Goal: Task Accomplishment & Management: Manage account settings

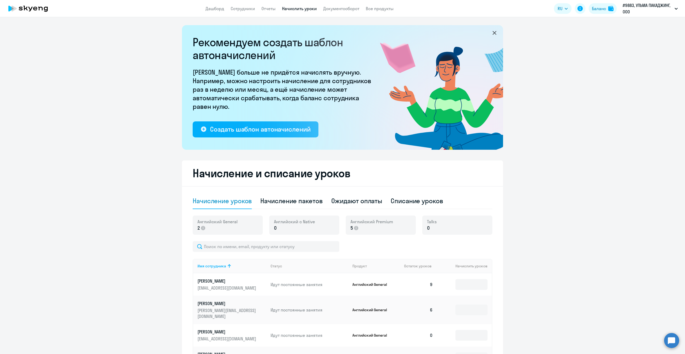
select select "10"
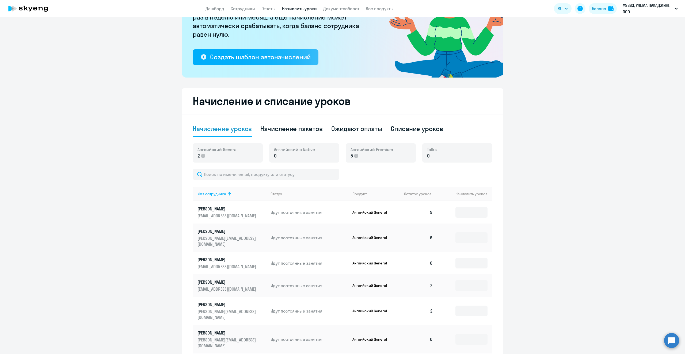
scroll to position [80, 0]
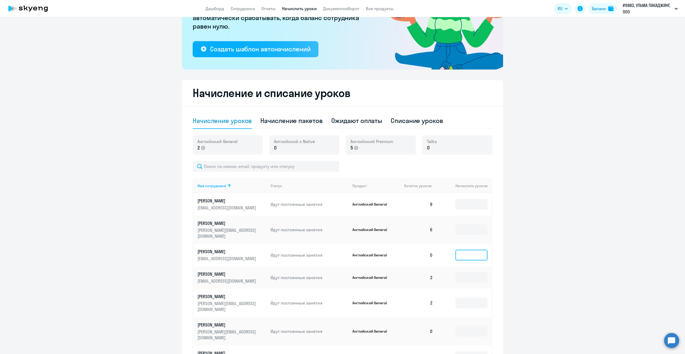
click at [469, 252] on input at bounding box center [471, 255] width 32 height 11
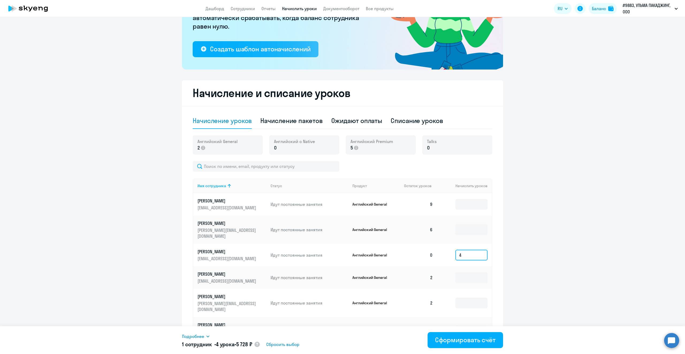
type input "4"
click at [500, 263] on div "Начисление и списание уроков Начисление уроков Начисление пакетов Ожидают оплат…" at bounding box center [342, 263] width 321 height 366
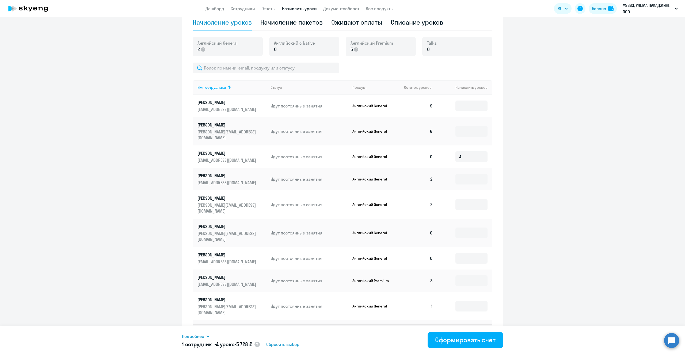
scroll to position [187, 0]
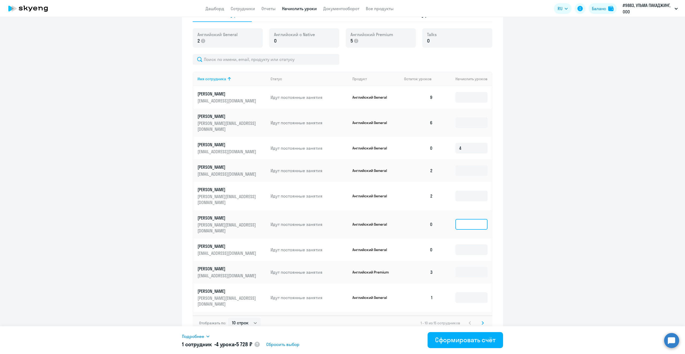
click at [466, 219] on input at bounding box center [471, 224] width 32 height 11
type input "4"
click at [477, 291] on input at bounding box center [471, 296] width 32 height 11
type input "4"
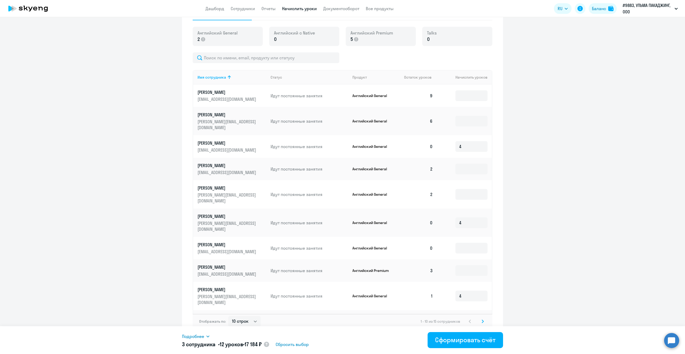
click at [482, 320] on icon at bounding box center [483, 321] width 2 height 3
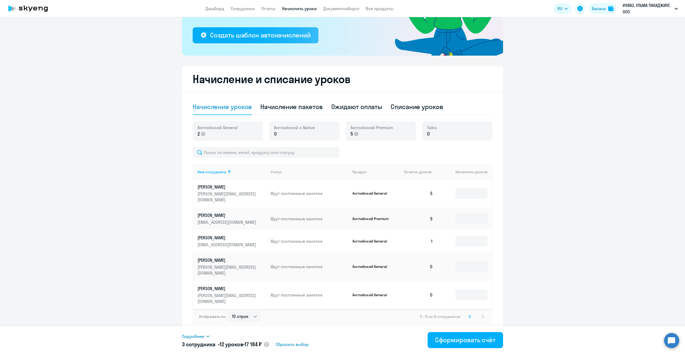
scroll to position [77, 0]
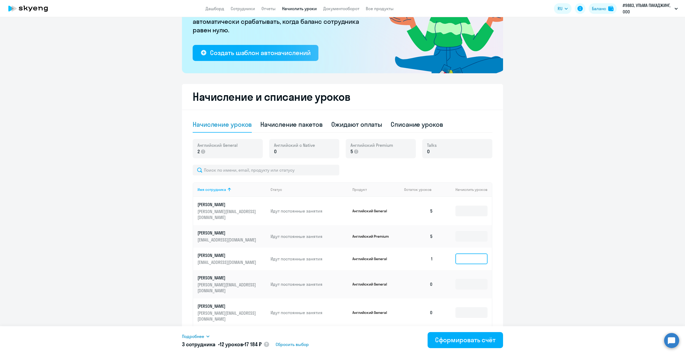
click at [484, 254] on input at bounding box center [471, 259] width 32 height 11
type input "4"
click at [460, 279] on input at bounding box center [471, 284] width 32 height 11
type input "4"
click at [479, 307] on input at bounding box center [471, 312] width 32 height 11
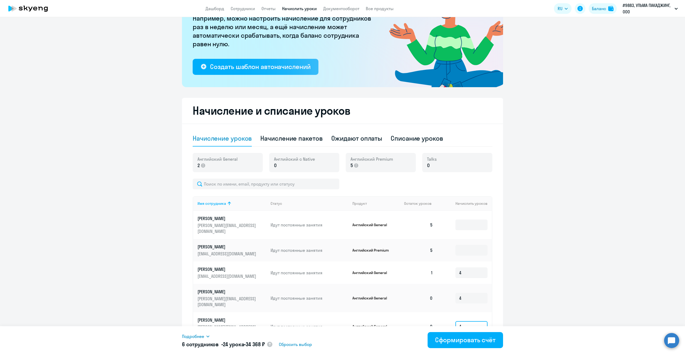
scroll to position [50, 0]
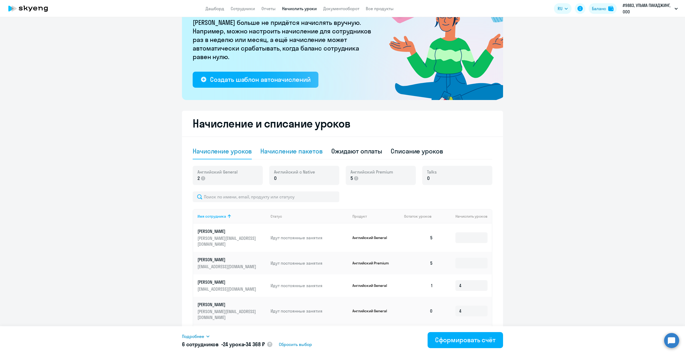
type input "4"
click at [294, 156] on div "Начисление пакетов" at bounding box center [291, 151] width 62 height 16
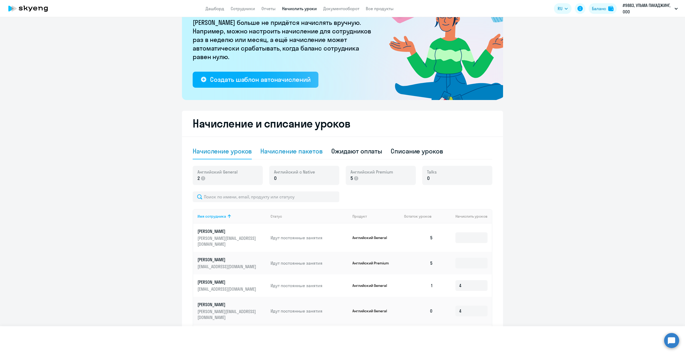
select select "10"
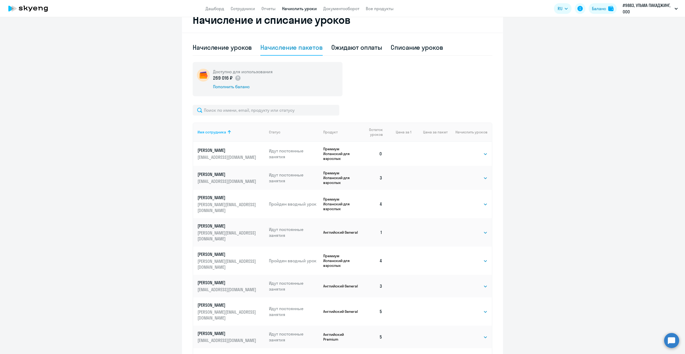
scroll to position [157, 0]
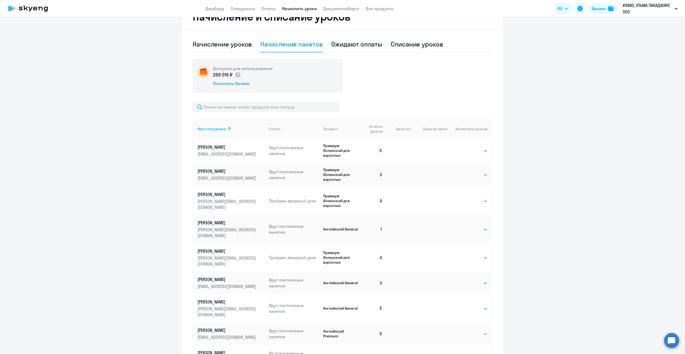
click at [482, 150] on td "Выбрать 4 8 16 32 64 96 128 Выбрать" at bounding box center [470, 151] width 44 height 24
click at [479, 152] on select "Выбрать 4 8 16 32 64 96 128" at bounding box center [477, 151] width 22 height 6
select select "8"
click at [466, 148] on select "Выбрать 4 8 16 32 64 96 128" at bounding box center [477, 151] width 22 height 6
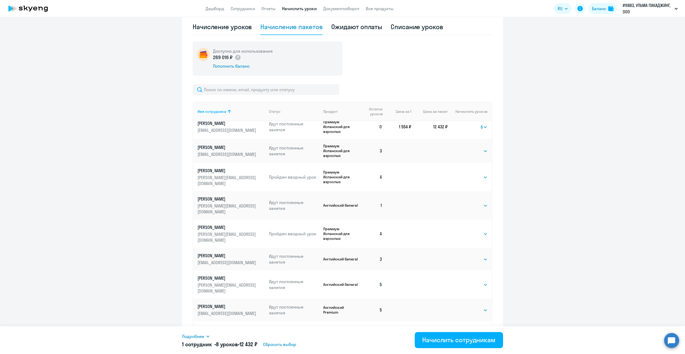
scroll to position [184, 0]
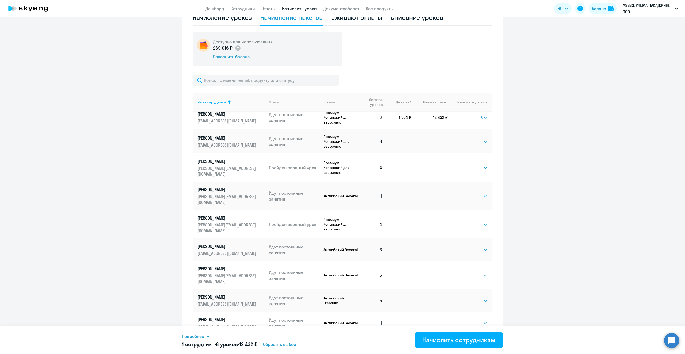
click at [472, 193] on select "Выбрать 4 8 16 32 64 96 128" at bounding box center [477, 196] width 22 height 6
select select "8"
click at [466, 193] on select "Выбрать 4 8 16 32 64 96 128" at bounding box center [477, 196] width 22 height 6
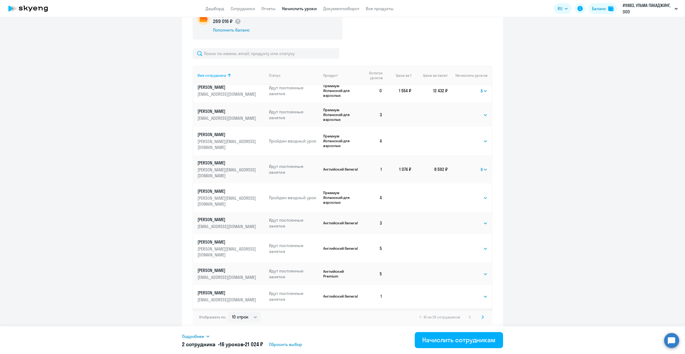
scroll to position [211, 0]
click at [479, 293] on select "Выбрать 4 8 16 32 64 96 128" at bounding box center [477, 296] width 22 height 6
select select "8"
click at [466, 293] on select "Выбрать 4 8 16 32 64 96 128" at bounding box center [477, 296] width 22 height 6
click at [479, 318] on select "Выбрать 4 8 16 32 64 96 128" at bounding box center [477, 321] width 22 height 6
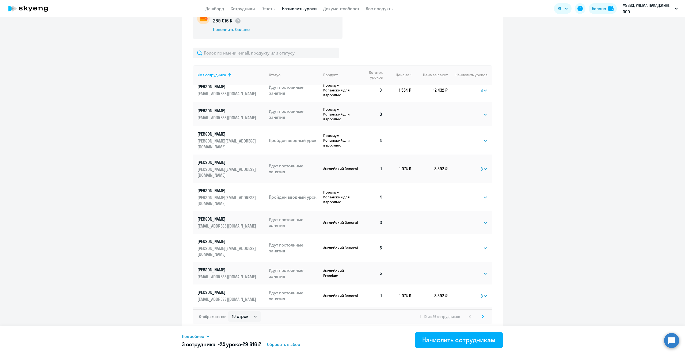
select select "8"
click at [466, 318] on select "Выбрать 4 8 16 32 64 96 128" at bounding box center [477, 321] width 22 height 6
click at [482, 318] on icon at bounding box center [483, 316] width 2 height 3
click at [480, 315] on svg-icon at bounding box center [483, 317] width 6 height 6
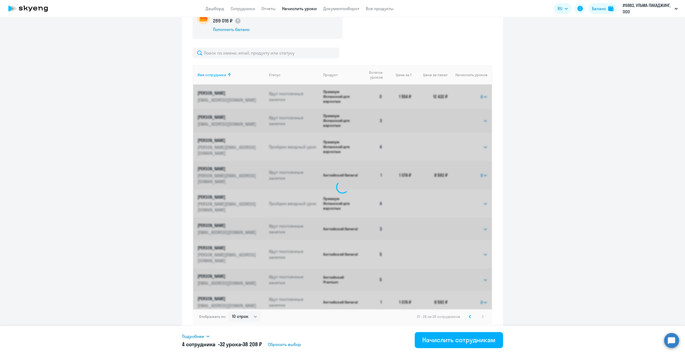
scroll to position [129, 0]
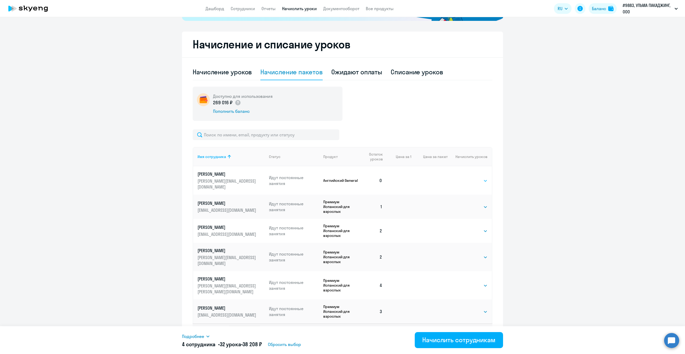
click at [485, 178] on select "Выбрать 4 8 16 32 64 96 128" at bounding box center [477, 181] width 22 height 6
select select "8"
click at [466, 178] on select "Выбрать 4 8 16 32 64 96 128" at bounding box center [477, 181] width 22 height 6
click at [482, 204] on select "Выбрать 4 8 16 32 64 96 128" at bounding box center [477, 207] width 22 height 6
select select "8"
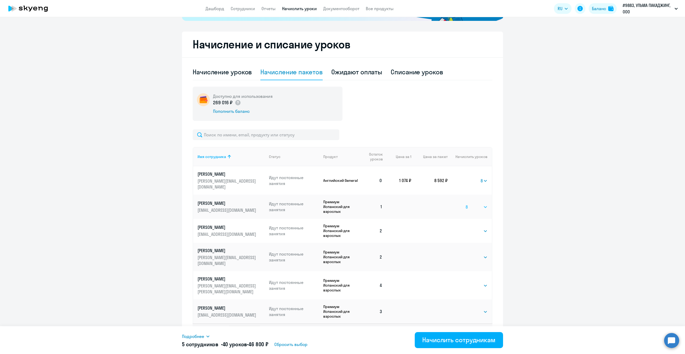
click at [466, 204] on select "Выбрать 4 8 16 32 64 96 128" at bounding box center [477, 207] width 22 height 6
click at [442, 341] on div "Начислить сотрудникам" at bounding box center [458, 340] width 73 height 9
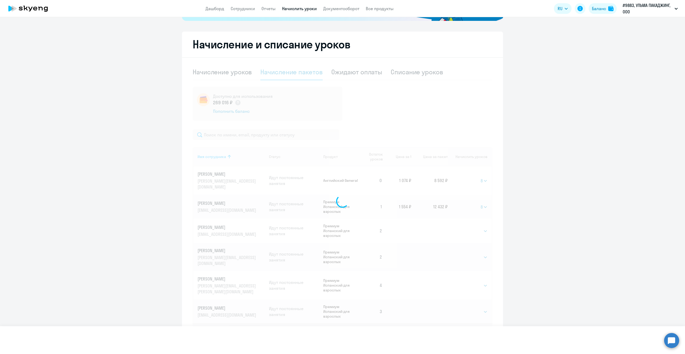
select select
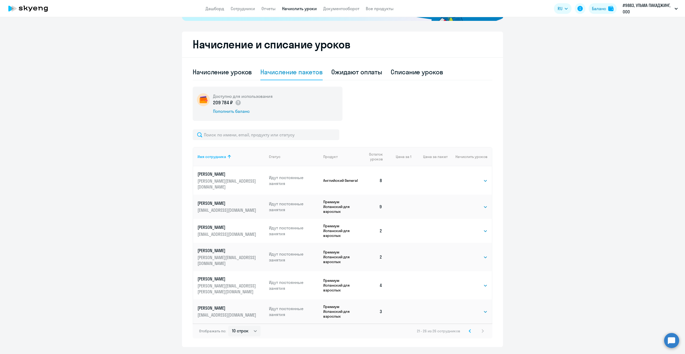
click at [219, 70] on div "Начисление уроков" at bounding box center [222, 72] width 59 height 9
select select "10"
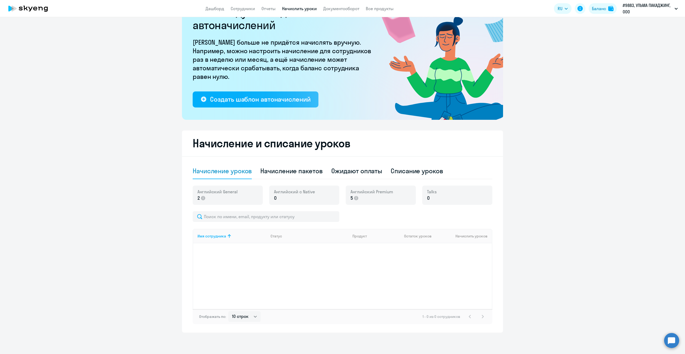
scroll to position [30, 0]
click at [313, 169] on div "Начисление пакетов" at bounding box center [291, 171] width 62 height 9
select select "10"
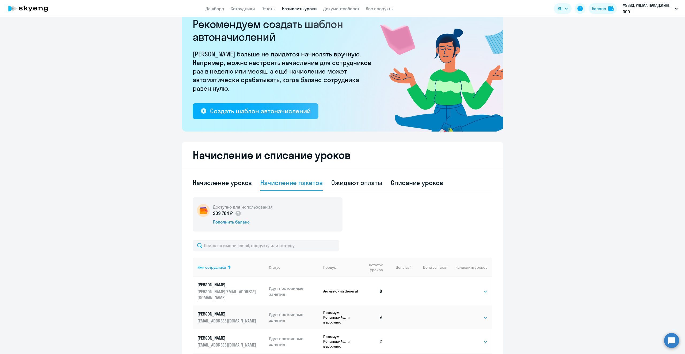
scroll to position [129, 0]
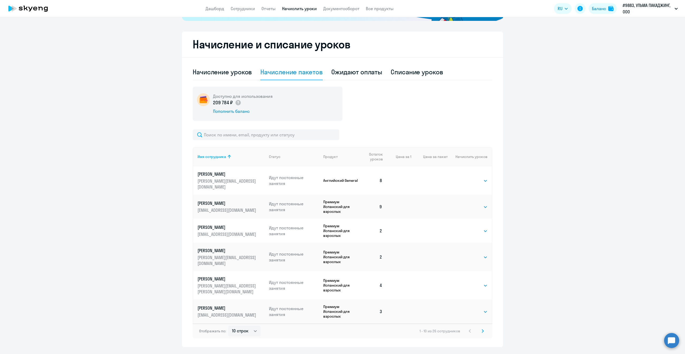
click at [483, 328] on svg-icon at bounding box center [483, 331] width 6 height 6
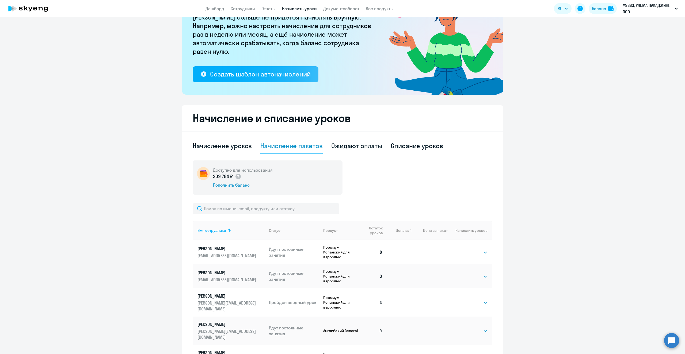
scroll to position [0, 0]
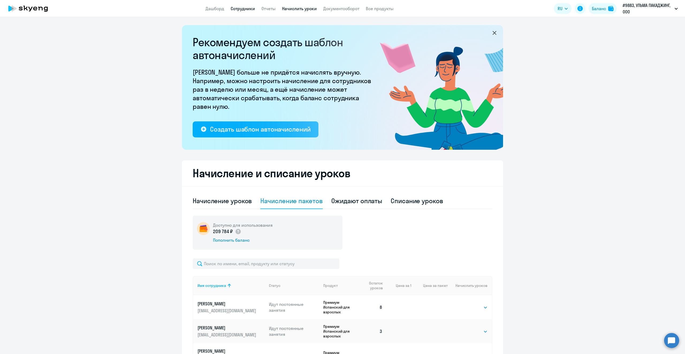
click at [247, 7] on link "Сотрудники" at bounding box center [243, 8] width 24 height 5
select select "30"
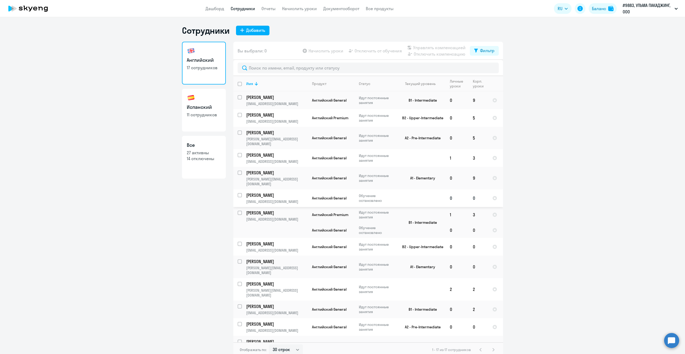
scroll to position [3, 0]
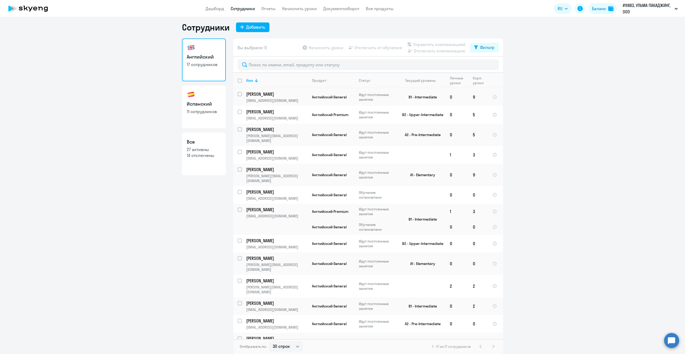
click at [492, 346] on div "1 - 17 из 17 сотрудников" at bounding box center [464, 347] width 64 height 6
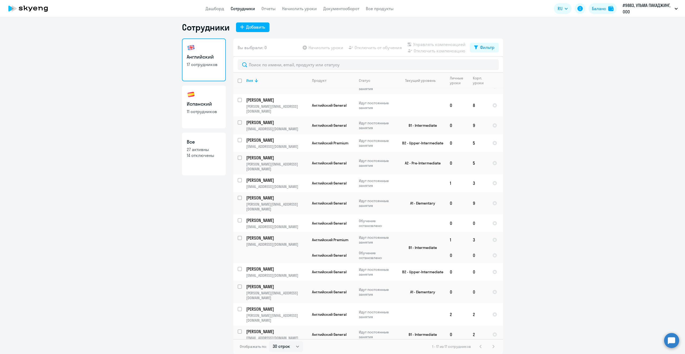
scroll to position [76, 0]
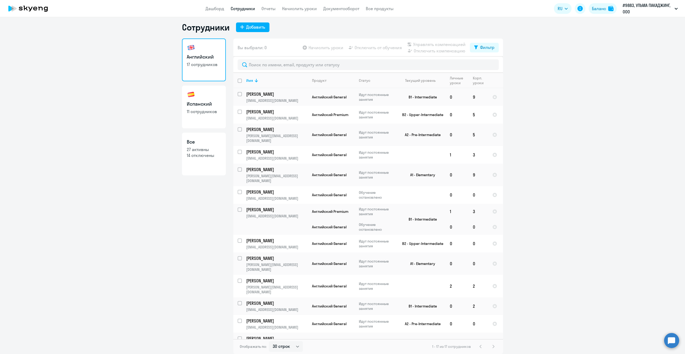
click at [195, 104] on h3 "Испанский" at bounding box center [204, 104] width 34 height 7
select select "30"
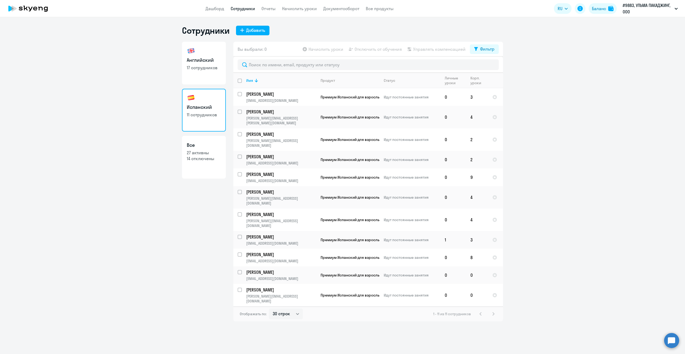
click at [207, 160] on p "14 отключены" at bounding box center [204, 159] width 34 height 6
select select "30"
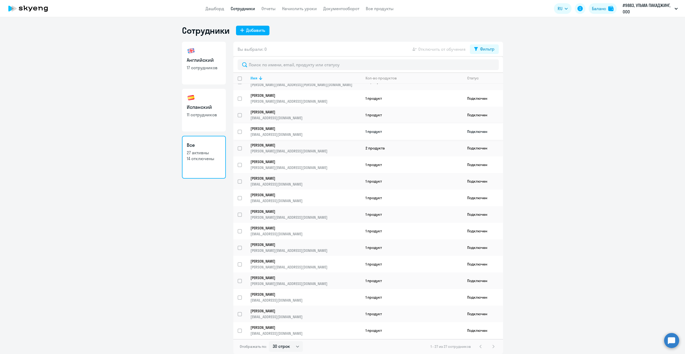
scroll to position [54, 0]
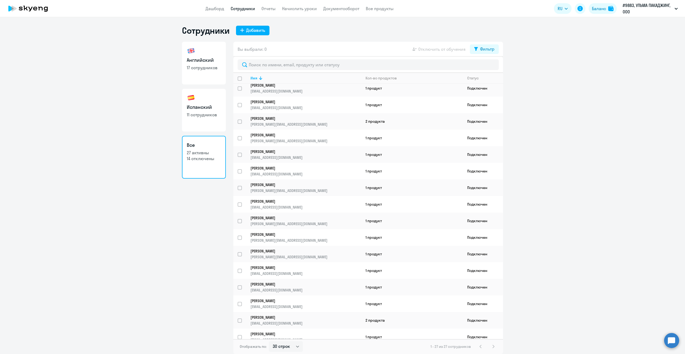
click at [189, 67] on p "17 сотрудников" at bounding box center [204, 68] width 34 height 6
select select "30"
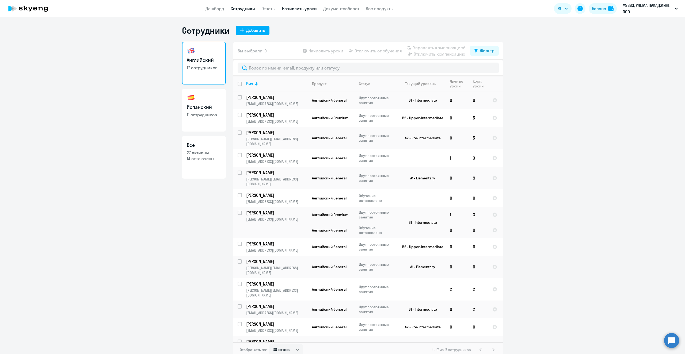
click at [291, 9] on link "Начислить уроки" at bounding box center [299, 8] width 35 height 5
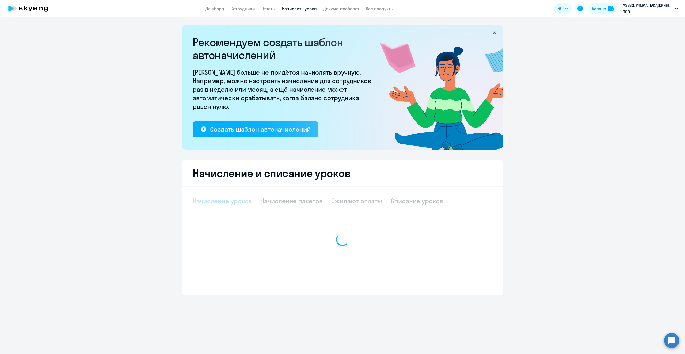
select select "10"
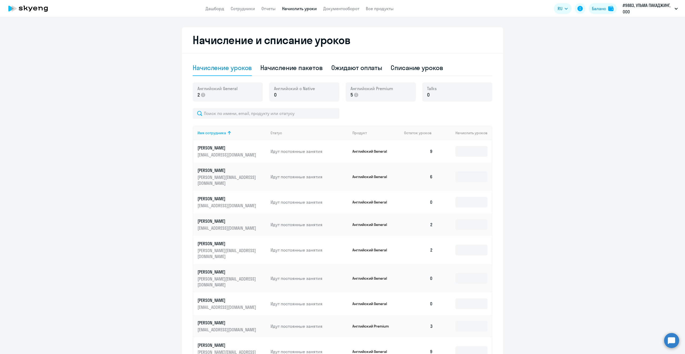
scroll to position [134, 0]
click at [295, 69] on div "Начисление пакетов" at bounding box center [291, 67] width 62 height 9
select select "10"
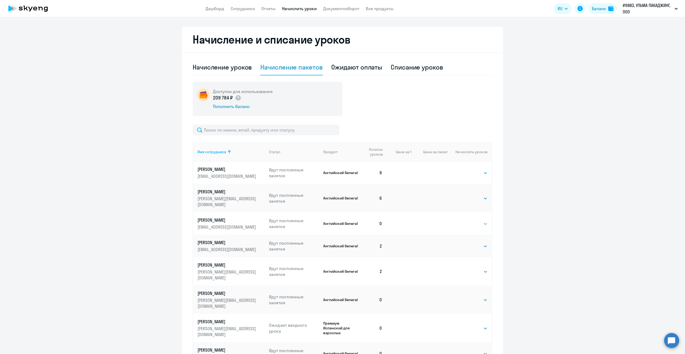
click at [470, 221] on select "Выбрать 4 8 16 32 64 96 128" at bounding box center [477, 224] width 22 height 6
select select "8"
click at [466, 221] on select "Выбрать 4 8 16 32 64 96 128" at bounding box center [477, 224] width 22 height 6
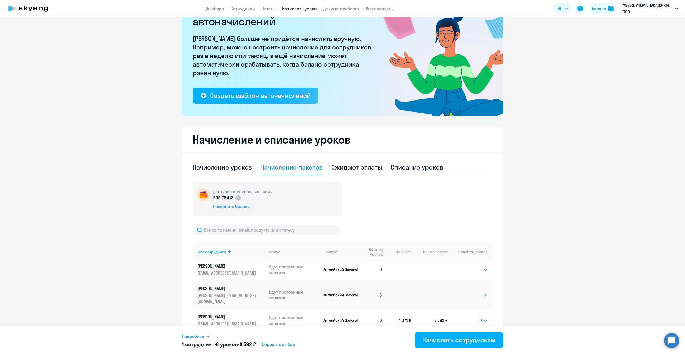
scroll to position [0, 0]
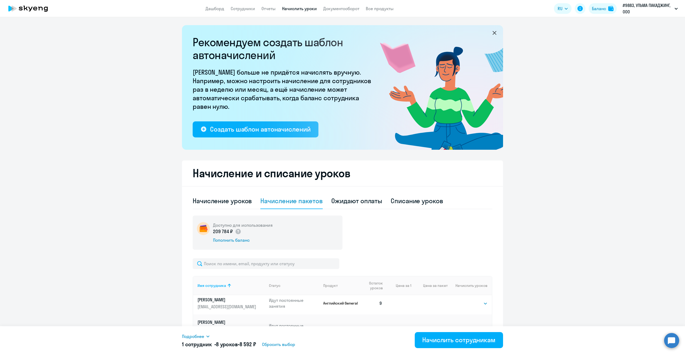
click at [229, 10] on nav "Дашборд Сотрудники Отчеты Начислить уроки Документооборот Все продукты" at bounding box center [300, 8] width 188 height 7
click at [217, 7] on link "Дашборд" at bounding box center [215, 8] width 19 height 5
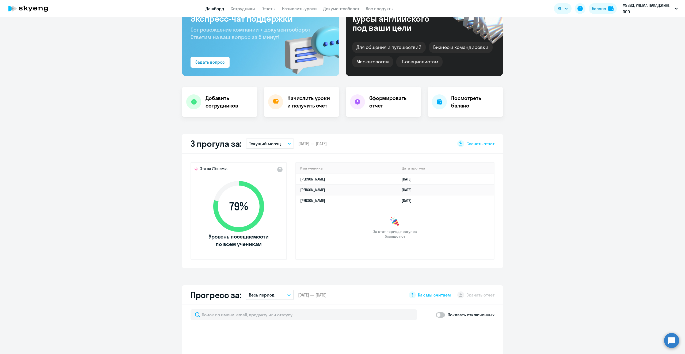
select select "30"
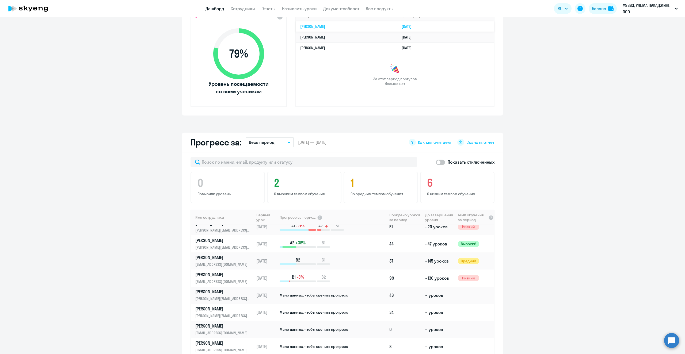
scroll to position [181, 0]
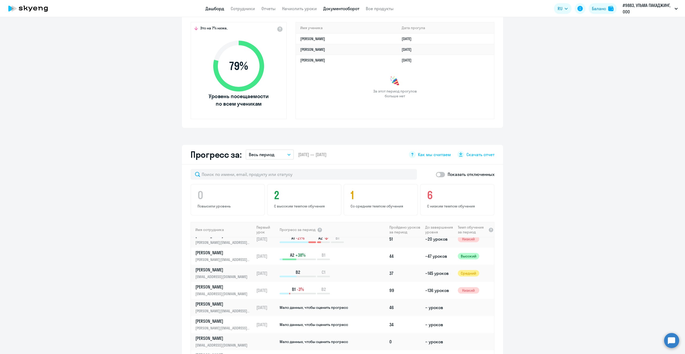
click at [339, 7] on link "Документооборот" at bounding box center [341, 8] width 36 height 5
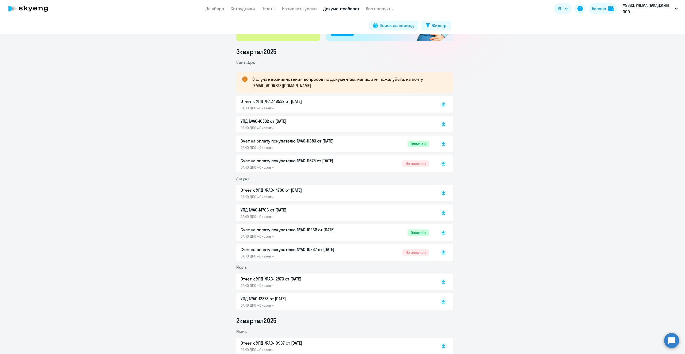
scroll to position [80, 0]
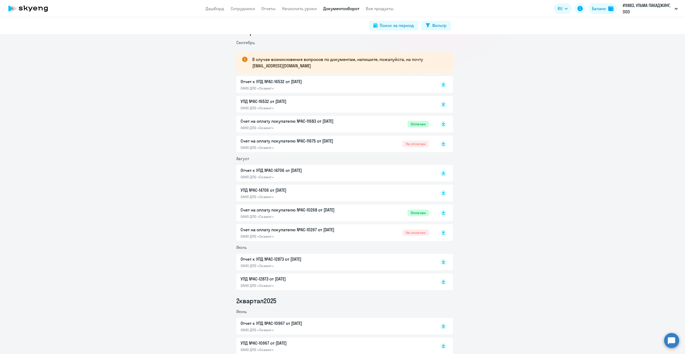
click at [445, 86] on div "Отчет к УПД №AC-16532 от [DATE] ОАНО ДПО «Скаенг»" at bounding box center [344, 84] width 217 height 17
click at [440, 85] on rect at bounding box center [443, 84] width 6 height 6
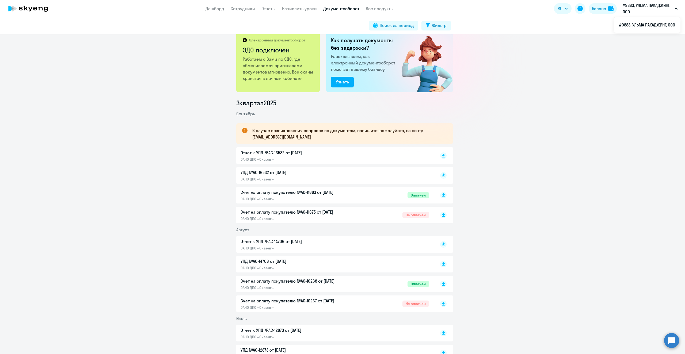
scroll to position [0, 0]
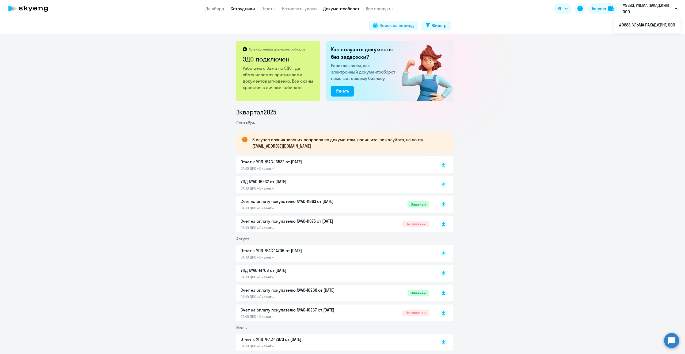
click at [236, 8] on link "Сотрудники" at bounding box center [243, 8] width 24 height 5
select select "30"
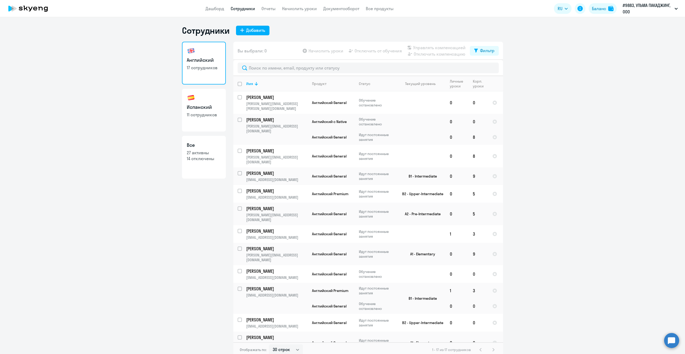
click at [222, 109] on link "Испанский 11 сотрудников" at bounding box center [204, 110] width 44 height 43
select select "30"
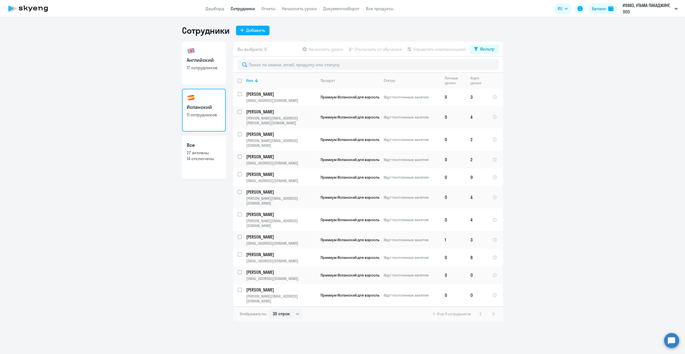
click at [189, 155] on p "27 активны" at bounding box center [204, 153] width 34 height 6
select select "30"
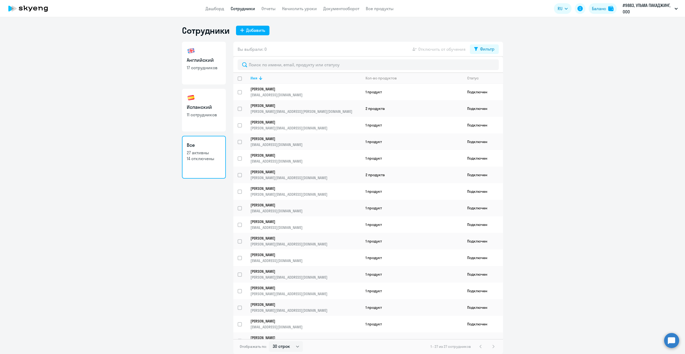
click at [591, 175] on ng-component "Сотрудники Добавить Английский 17 сотрудников Испанский 11 сотрудников Все 27 а…" at bounding box center [342, 189] width 685 height 329
click at [297, 8] on link "Начислить уроки" at bounding box center [299, 8] width 35 height 5
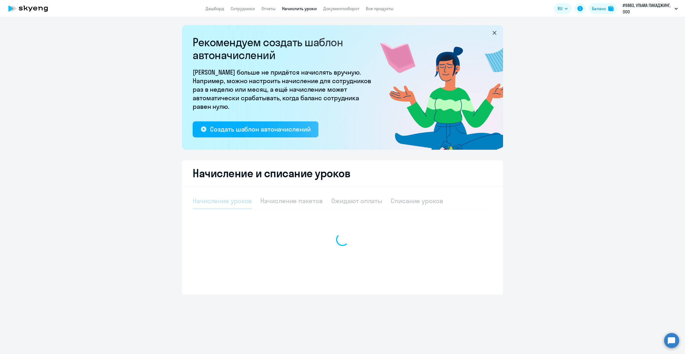
select select "10"
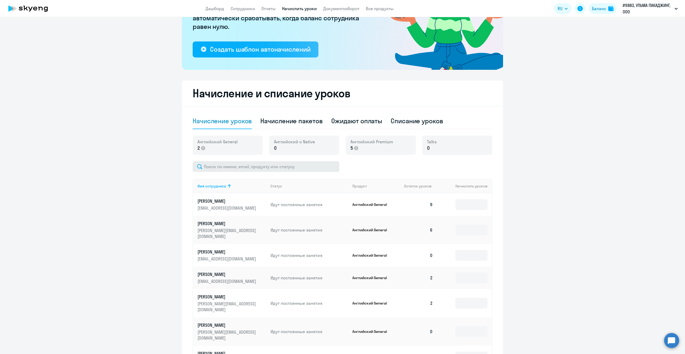
scroll to position [80, 0]
click at [293, 123] on div "Начисление пакетов" at bounding box center [291, 120] width 62 height 9
select select "10"
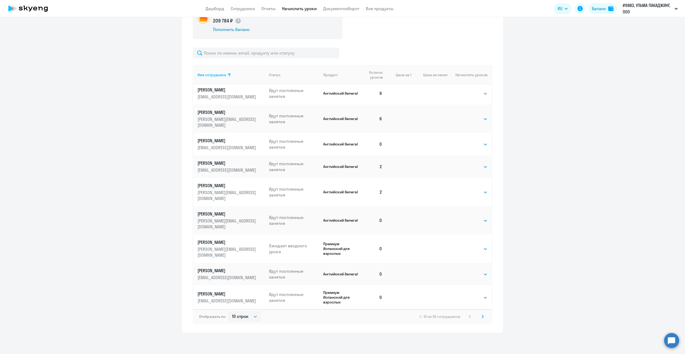
scroll to position [3, 0]
click at [482, 317] on svg-icon at bounding box center [483, 317] width 6 height 6
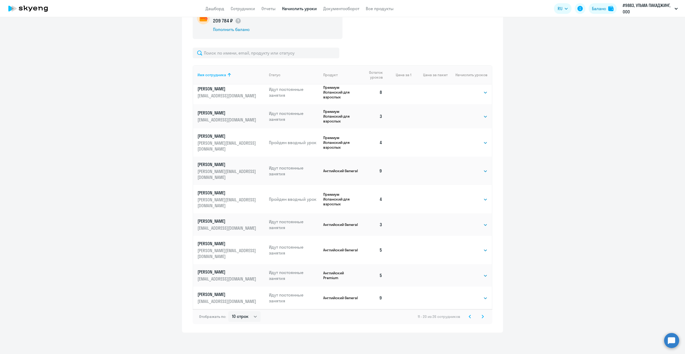
scroll to position [6, 0]
click at [482, 317] on svg-icon at bounding box center [483, 317] width 6 height 6
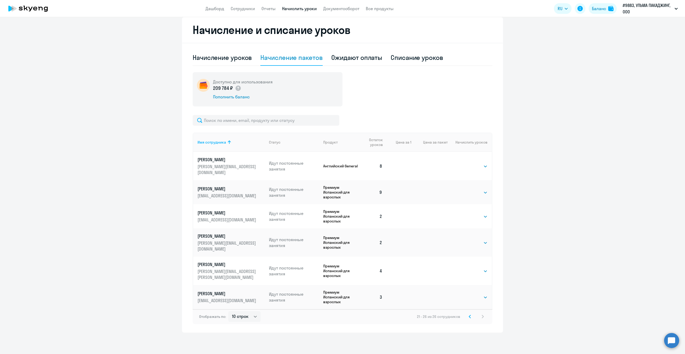
scroll to position [129, 0]
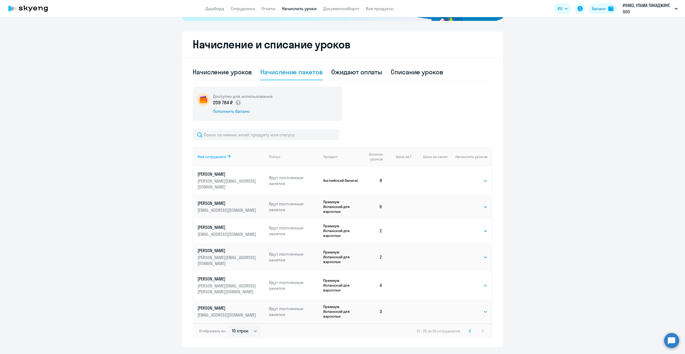
click at [469, 330] on icon at bounding box center [470, 331] width 2 height 3
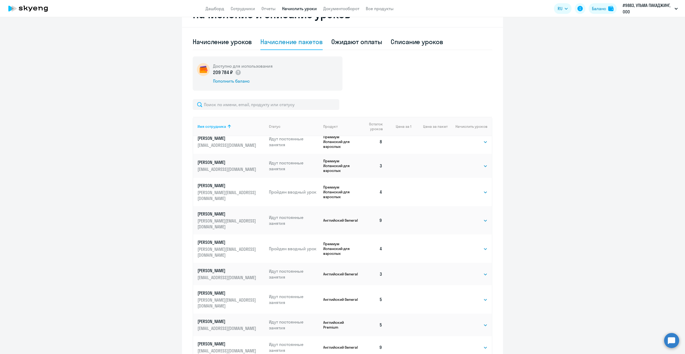
scroll to position [211, 0]
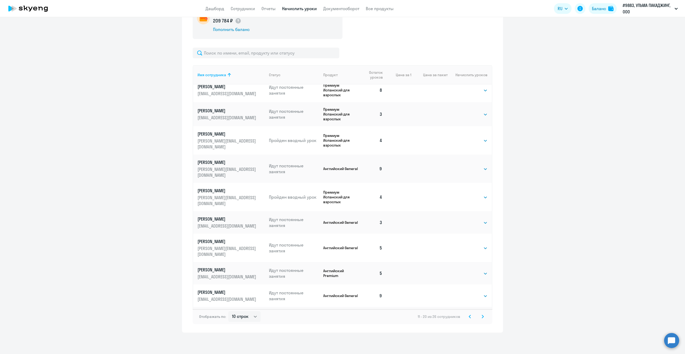
click at [467, 317] on svg-icon at bounding box center [470, 317] width 6 height 6
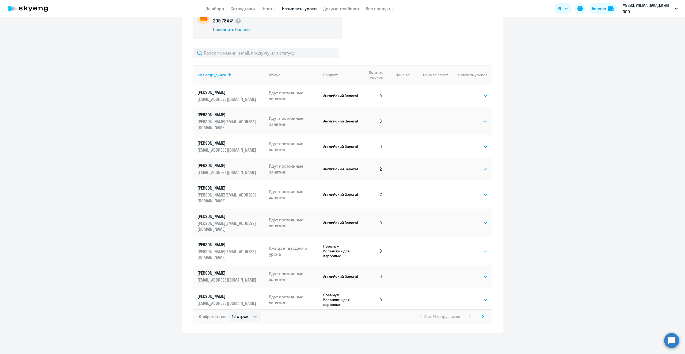
click at [469, 248] on select "Выбрать 4 8 16 32 64 96 128" at bounding box center [477, 251] width 22 height 6
select select "4"
click at [466, 248] on select "Выбрать 4 8 16 32 64 96 128" at bounding box center [477, 251] width 22 height 6
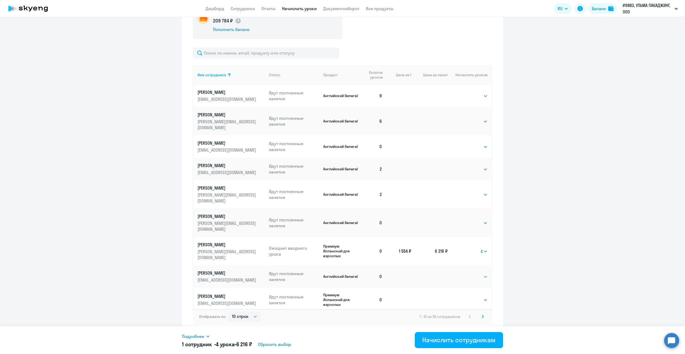
click at [472, 274] on select "Выбрать 4 8 16 32 64 96 128" at bounding box center [477, 277] width 22 height 6
select select "4"
click at [466, 274] on select "Выбрать 4 8 16 32 64 96 128" at bounding box center [477, 277] width 22 height 6
click at [480, 297] on select "Выбрать 4 8 16 32 64 96 128" at bounding box center [477, 300] width 22 height 6
select select "4"
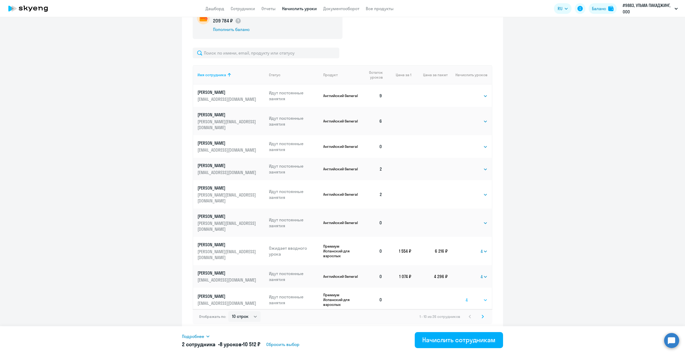
click at [466, 297] on select "Выбрать 4 8 16 32 64 96 128" at bounding box center [477, 300] width 22 height 6
click at [481, 220] on select "Выбрать 4 8 16 32 64 96 128" at bounding box center [477, 223] width 22 height 6
select select "4"
click at [466, 220] on select "Выбрать 4 8 16 32 64 96 128" at bounding box center [477, 223] width 22 height 6
click at [448, 342] on div "Начислить сотрудникам" at bounding box center [458, 340] width 73 height 9
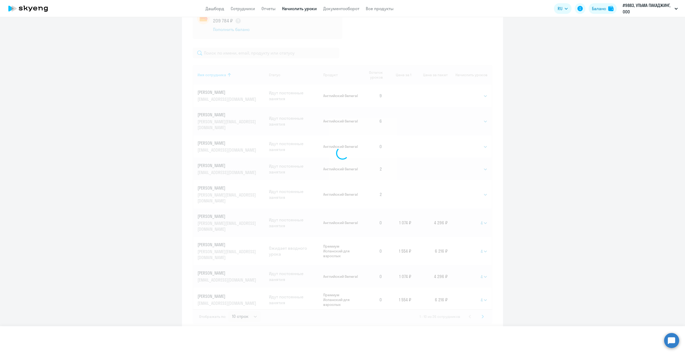
select select
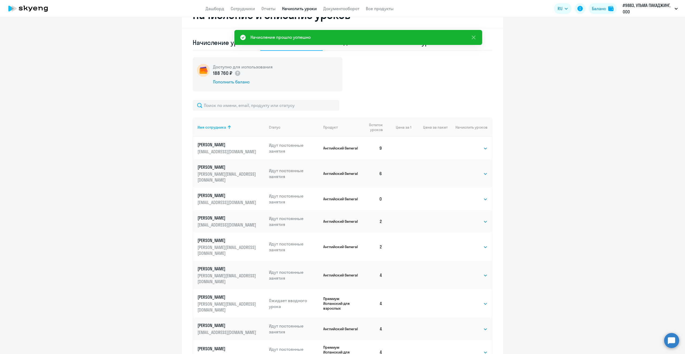
scroll to position [157, 0]
click at [466, 197] on select "Выбрать 4 8 16 32 64 96 128" at bounding box center [477, 200] width 22 height 6
select select "8"
click at [466, 197] on select "Выбрать 4 8 16 32 64 96 128" at bounding box center [477, 200] width 22 height 6
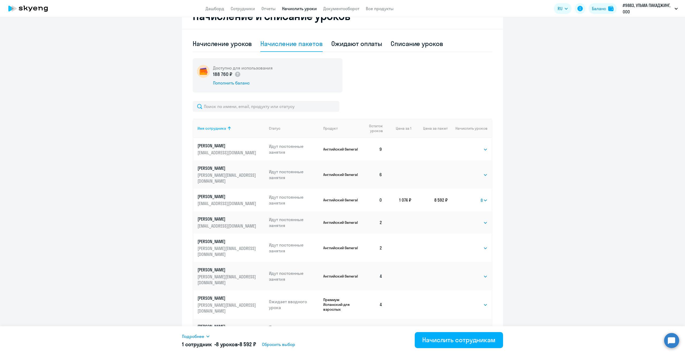
scroll to position [3, 0]
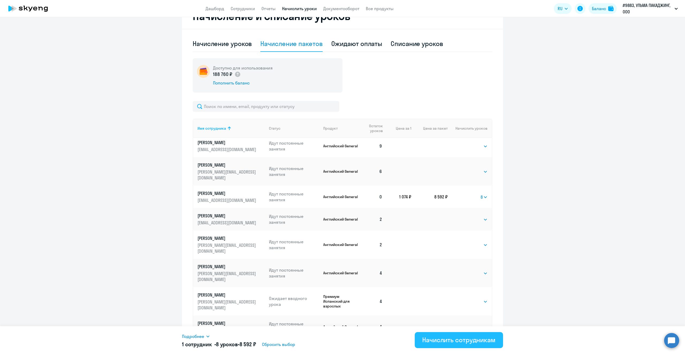
click at [461, 343] on div "Начислить сотрудникам" at bounding box center [458, 340] width 73 height 9
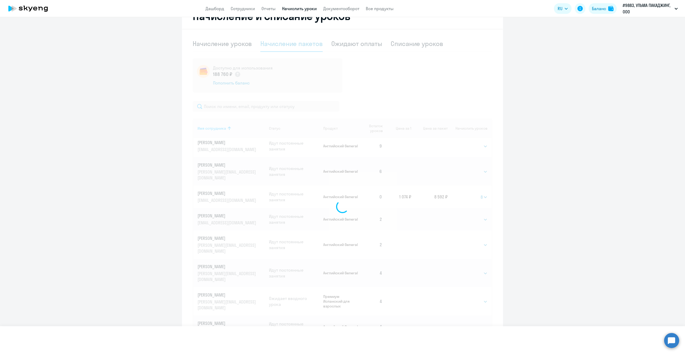
select select
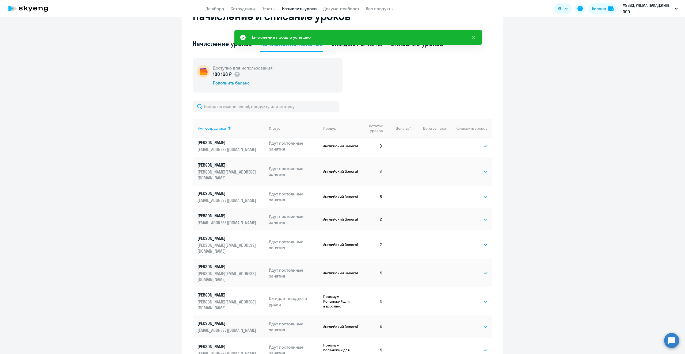
scroll to position [211, 0]
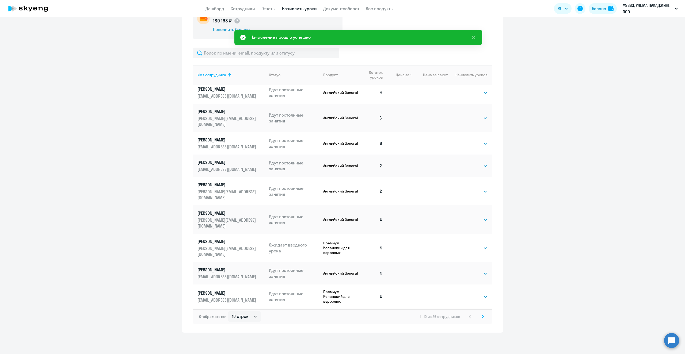
click at [482, 315] on icon at bounding box center [483, 317] width 2 height 4
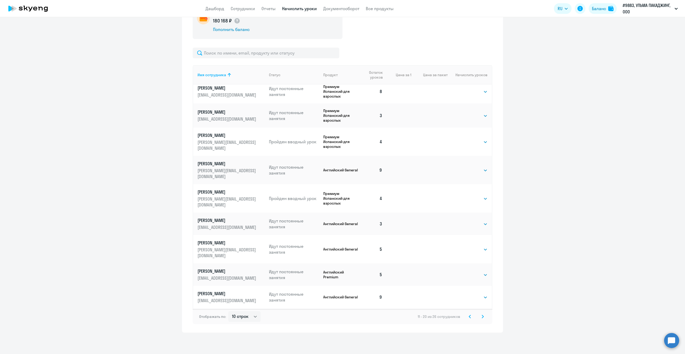
scroll to position [6, 0]
click at [482, 317] on icon at bounding box center [483, 316] width 2 height 3
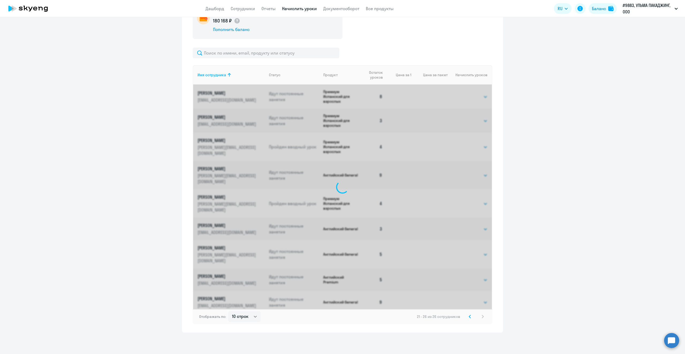
scroll to position [129, 0]
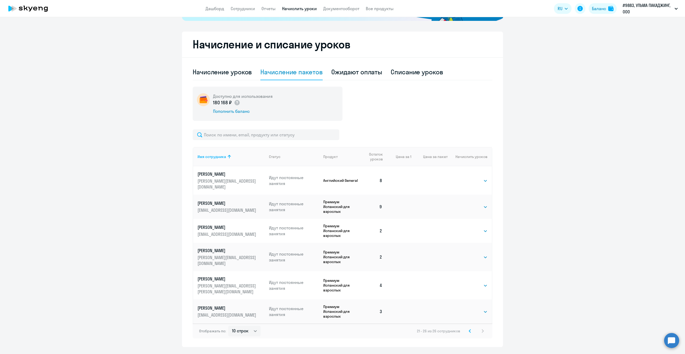
click at [469, 330] on icon at bounding box center [470, 331] width 2 height 3
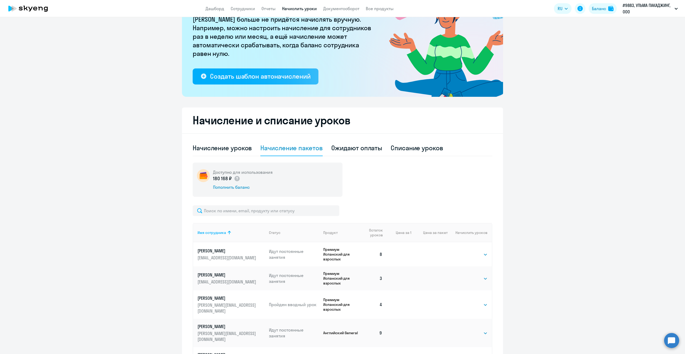
scroll to position [0, 0]
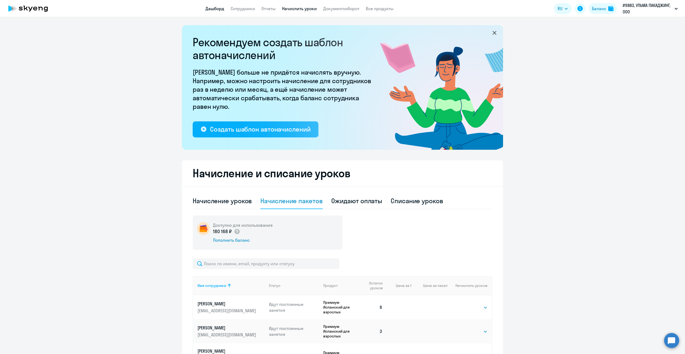
click at [219, 6] on link "Дашборд" at bounding box center [215, 8] width 19 height 5
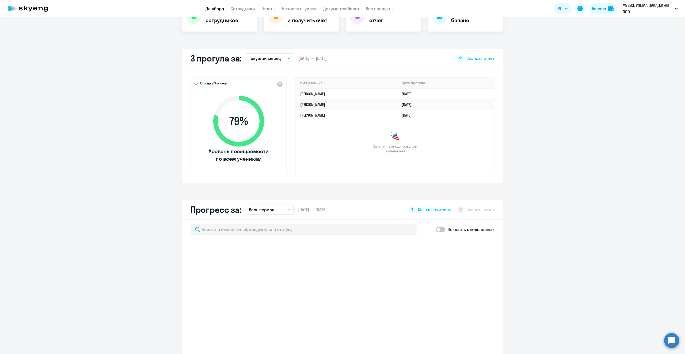
select select "30"
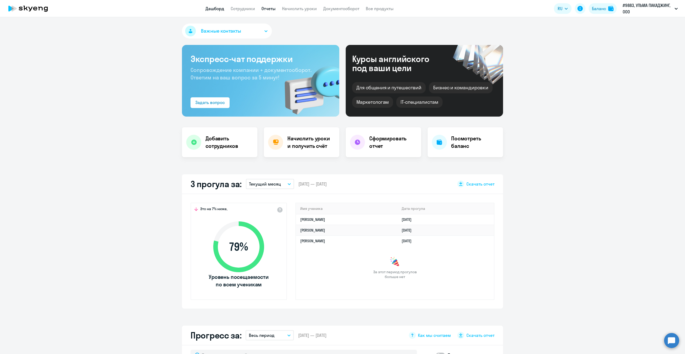
click at [273, 10] on link "Отчеты" at bounding box center [268, 8] width 14 height 5
